Goal: Task Accomplishment & Management: Manage account settings

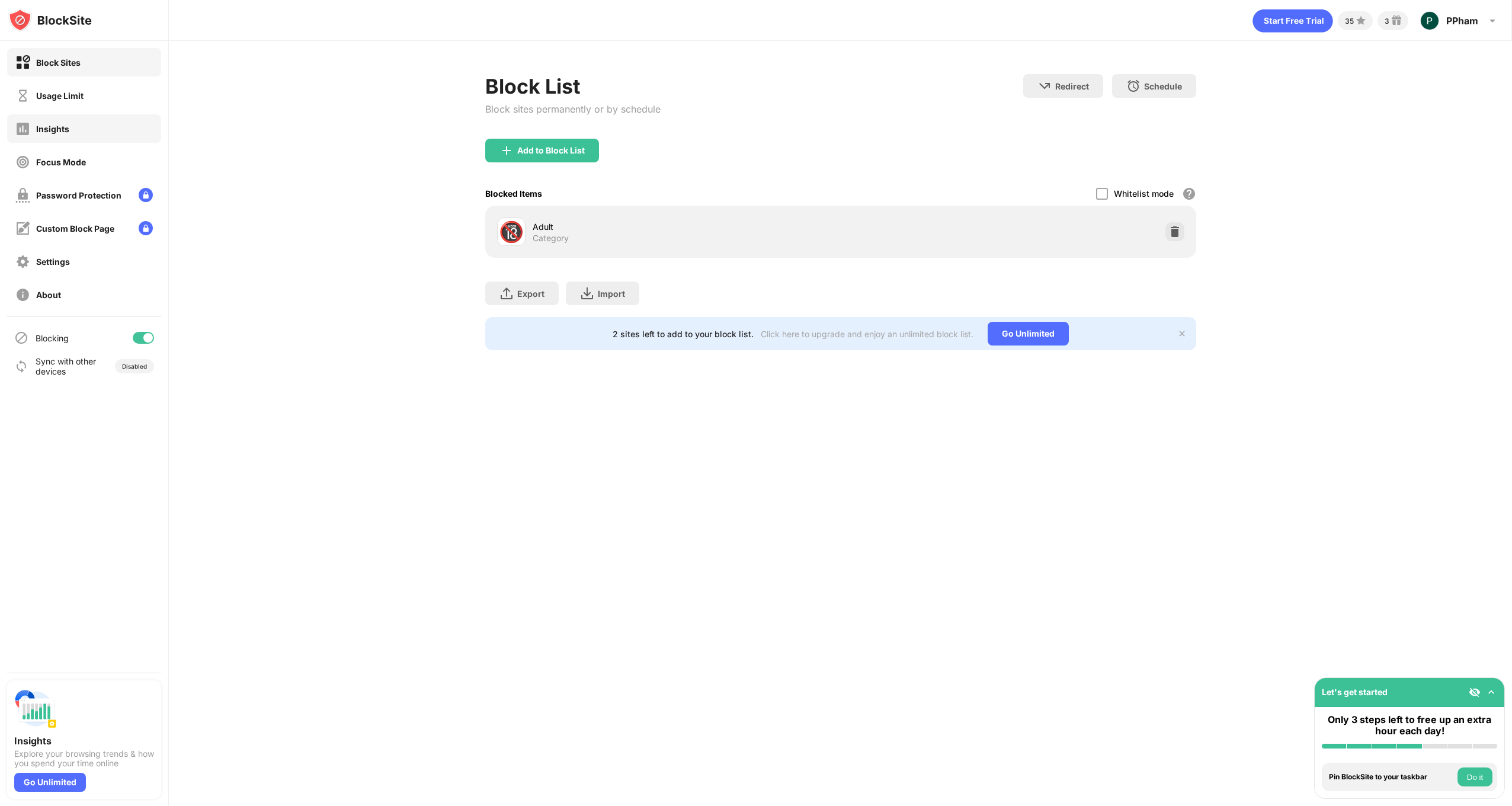
click at [89, 136] on div "Insights" at bounding box center [85, 128] width 154 height 28
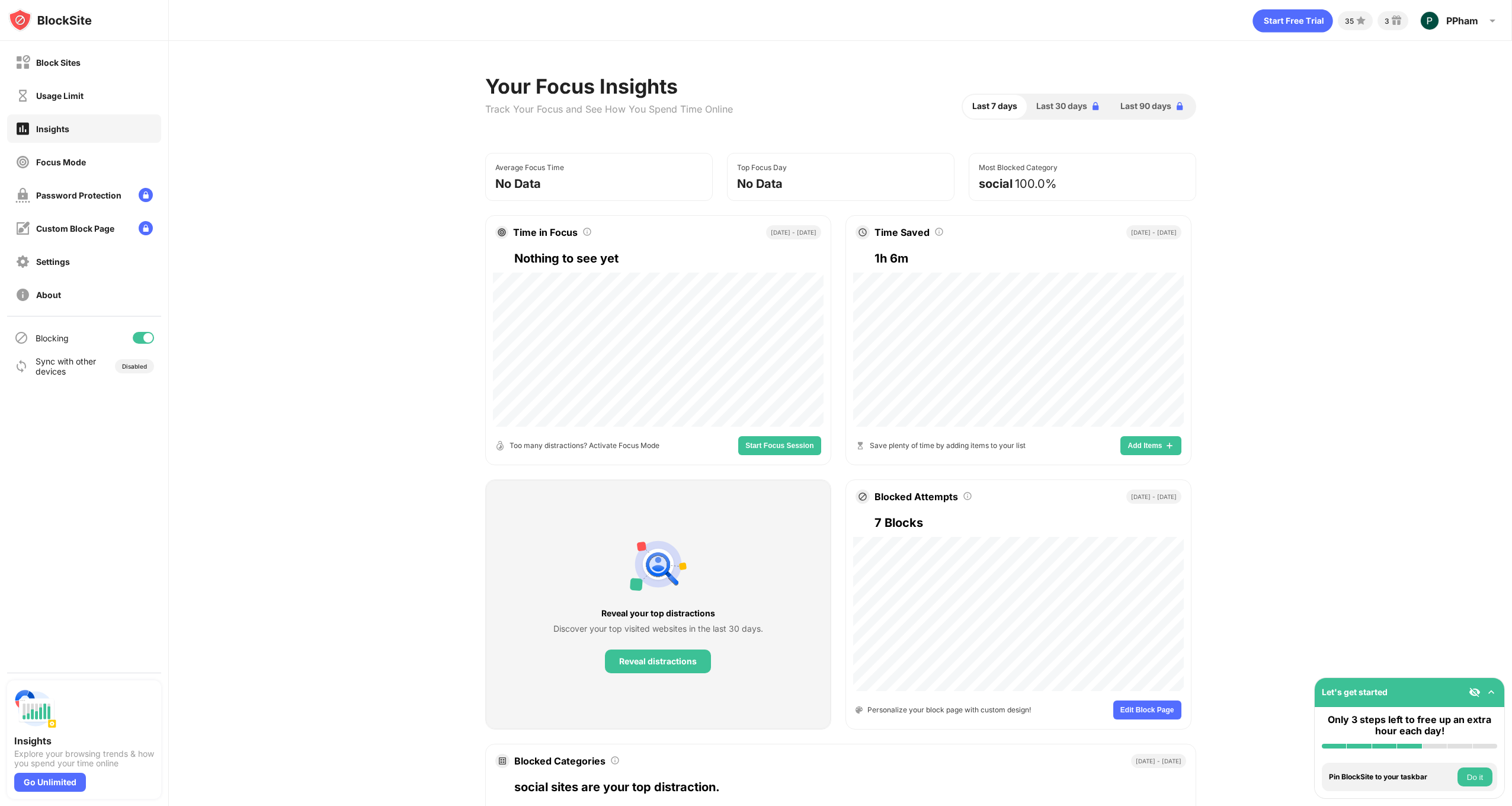
click at [91, 154] on div "Focus Mode" at bounding box center [85, 162] width 154 height 28
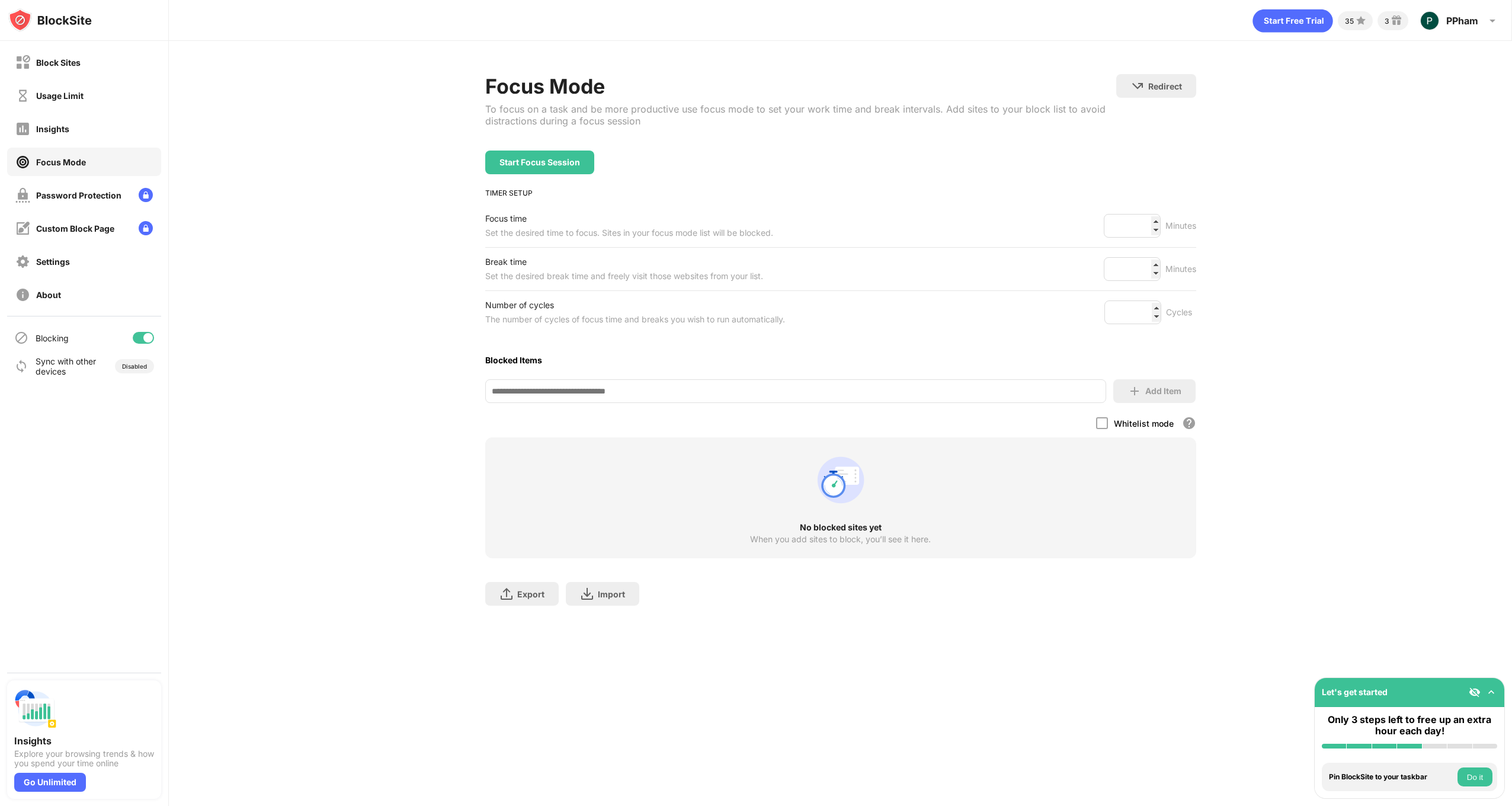
click at [83, 185] on div "Password Protection" at bounding box center [85, 195] width 154 height 28
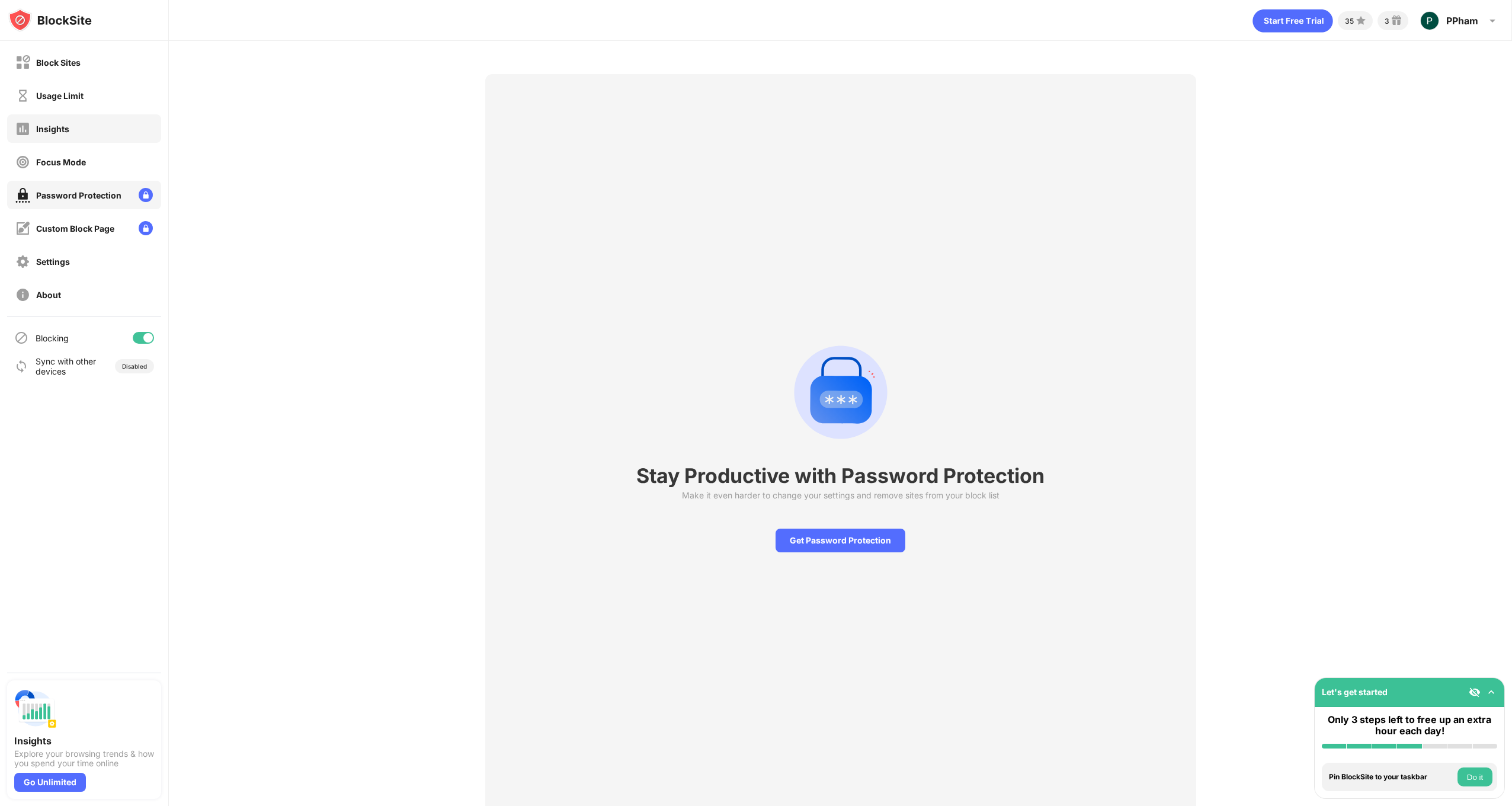
click at [86, 118] on div "Insights" at bounding box center [85, 128] width 154 height 28
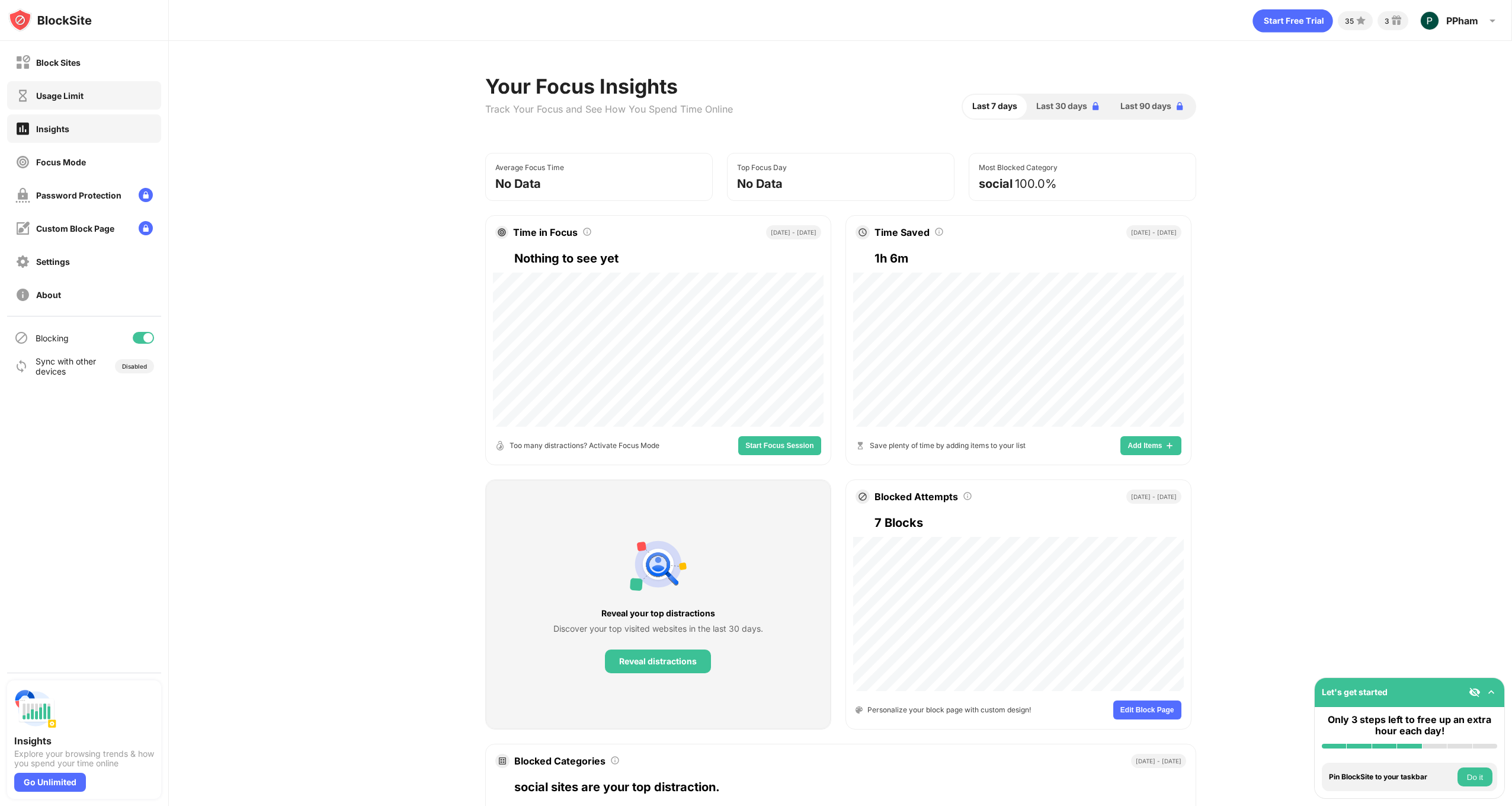
click at [80, 101] on div "Usage Limit" at bounding box center [49, 96] width 68 height 15
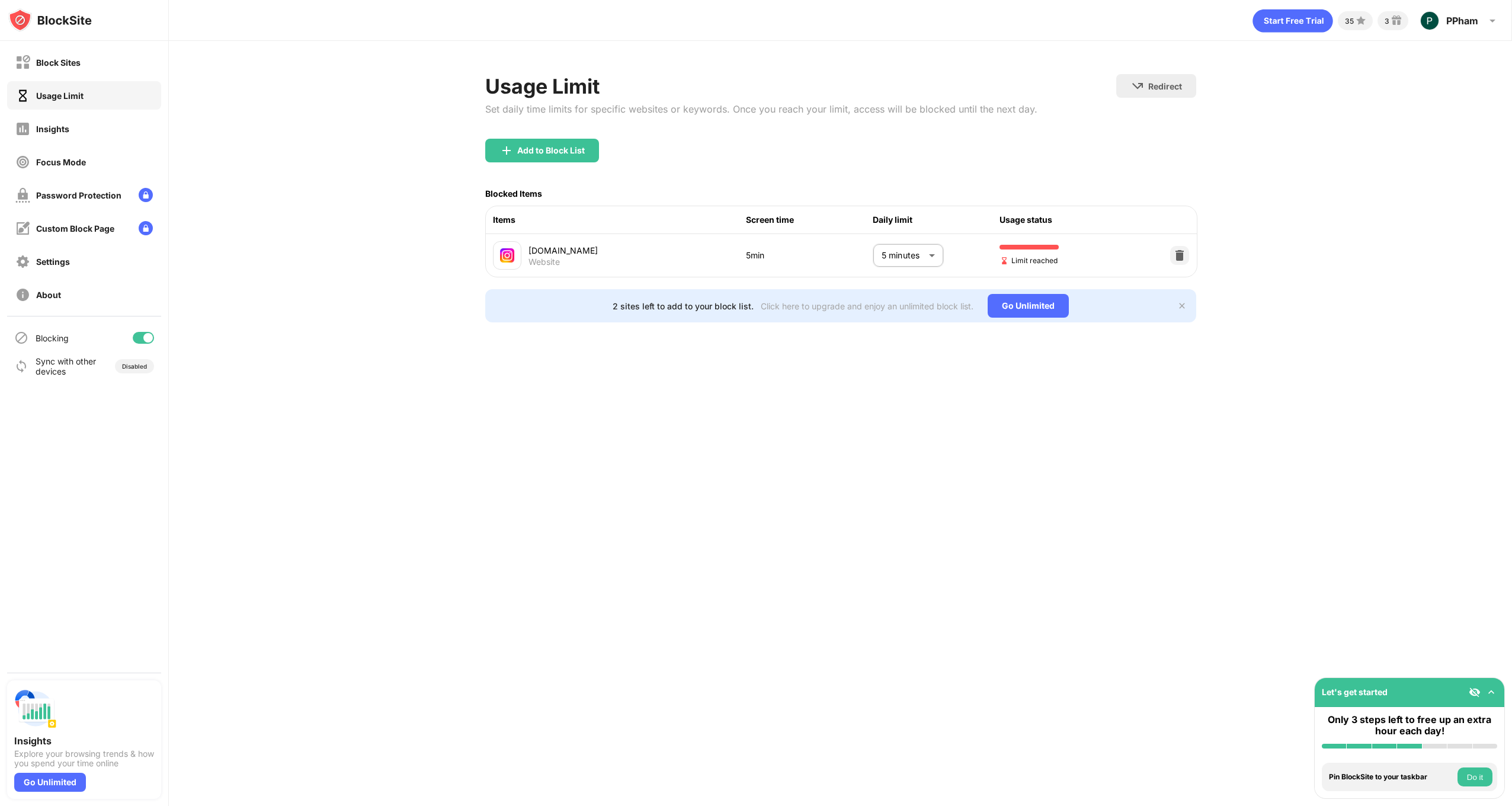
click at [887, 256] on body "Block Sites Usage Limit Insights Focus Mode Password Protection Custom Block Pa…" at bounding box center [756, 403] width 1512 height 806
click at [907, 291] on p "No Limit" at bounding box center [899, 295] width 60 height 13
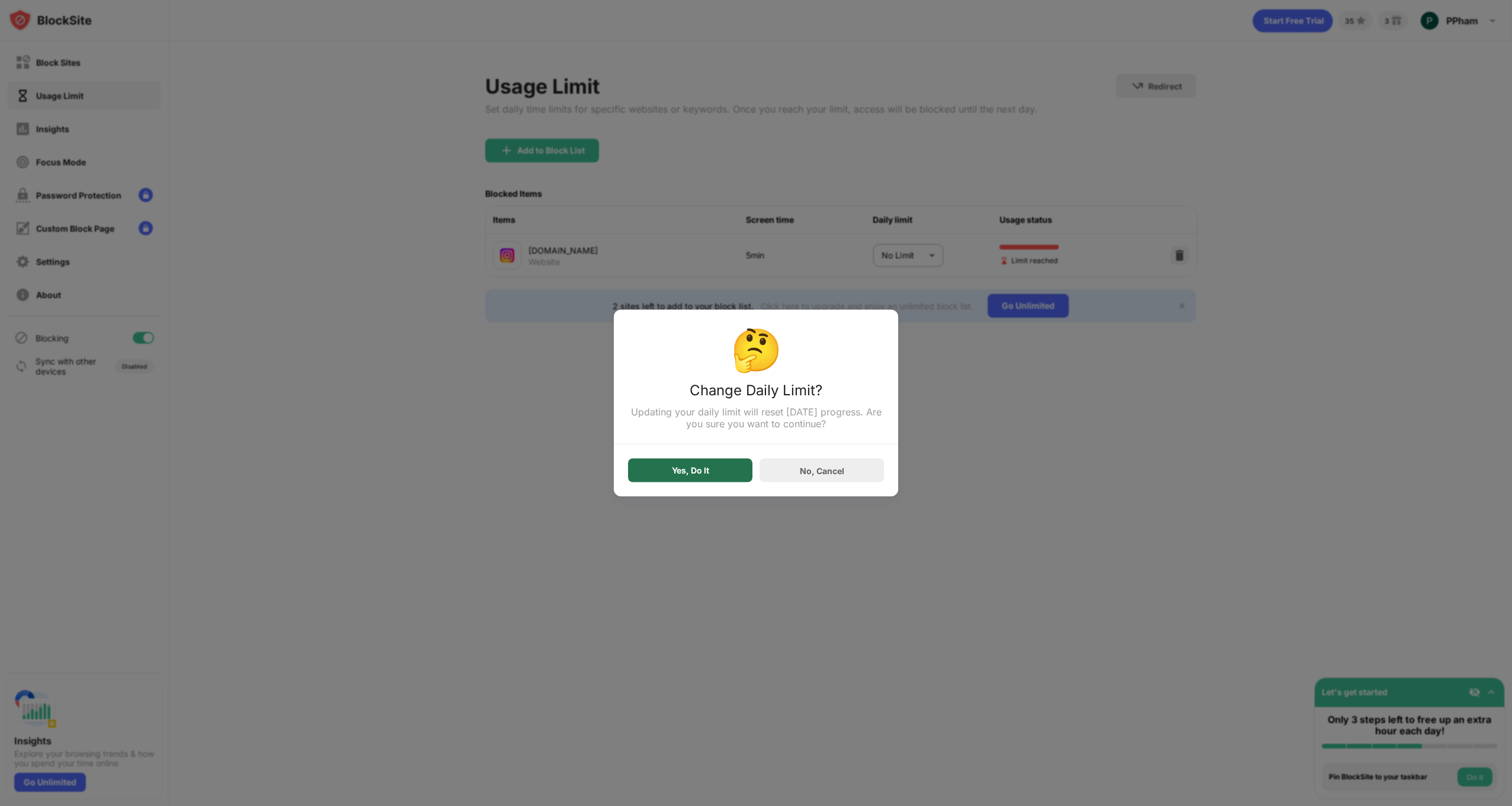
click at [700, 469] on div "Yes, Do It" at bounding box center [691, 470] width 37 height 9
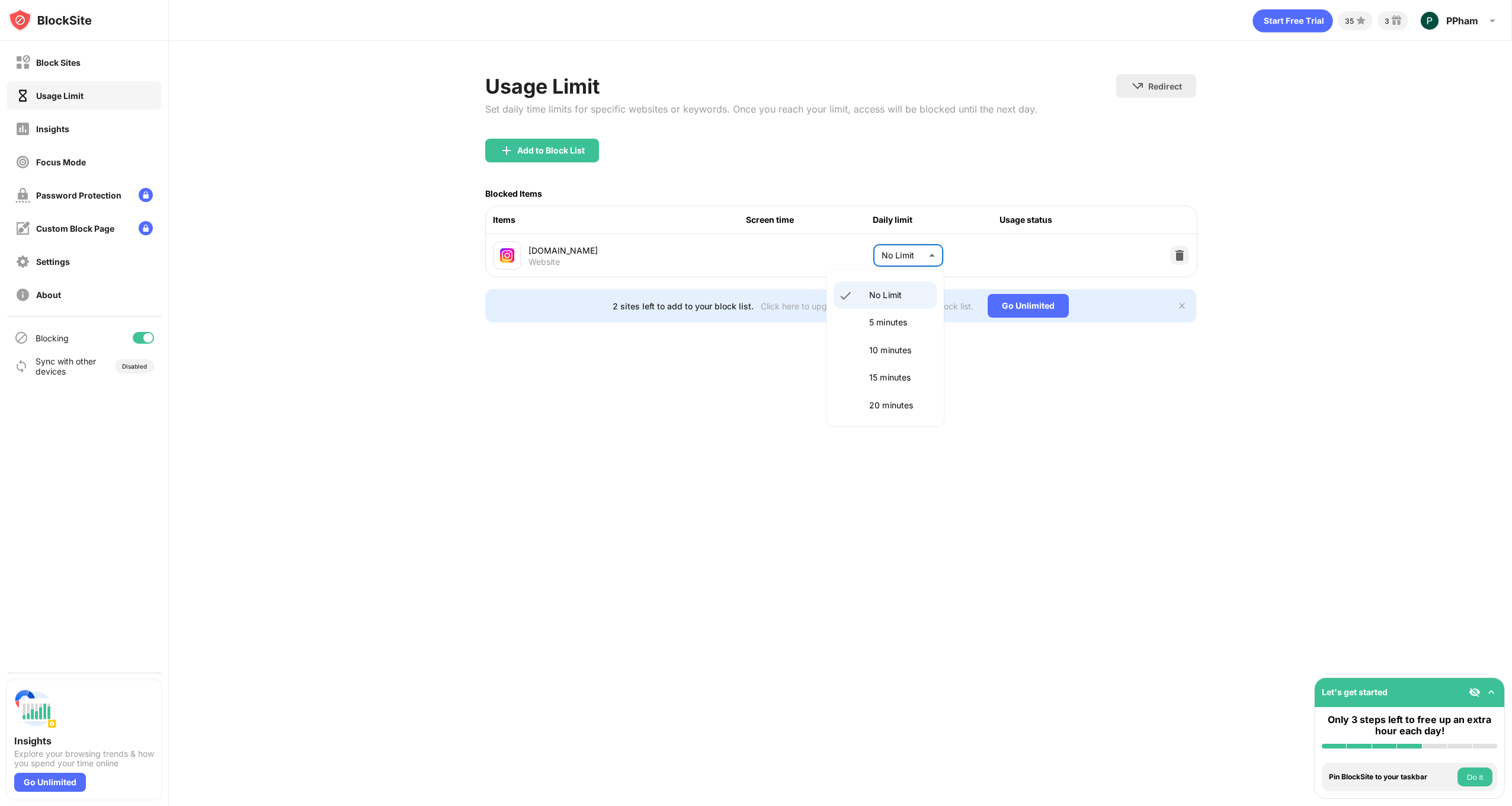
click at [912, 257] on body "Block Sites Usage Limit Insights Focus Mode Password Protection Custom Block Pa…" at bounding box center [756, 403] width 1512 height 806
click at [888, 326] on p "5 minutes" at bounding box center [899, 322] width 60 height 13
type input "*"
